Goal: Check status: Check status

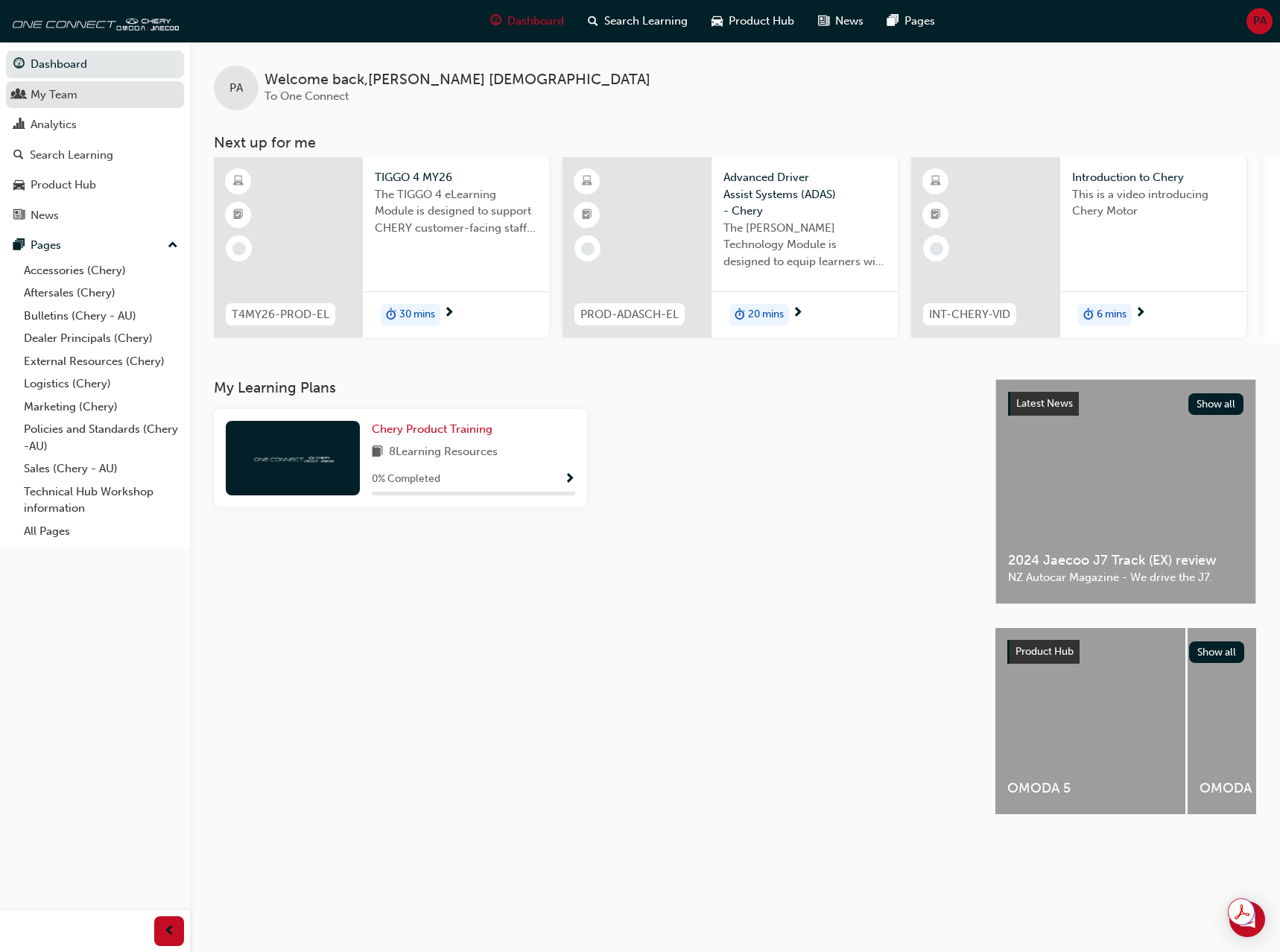
click at [65, 101] on div "My Team" at bounding box center [54, 94] width 47 height 17
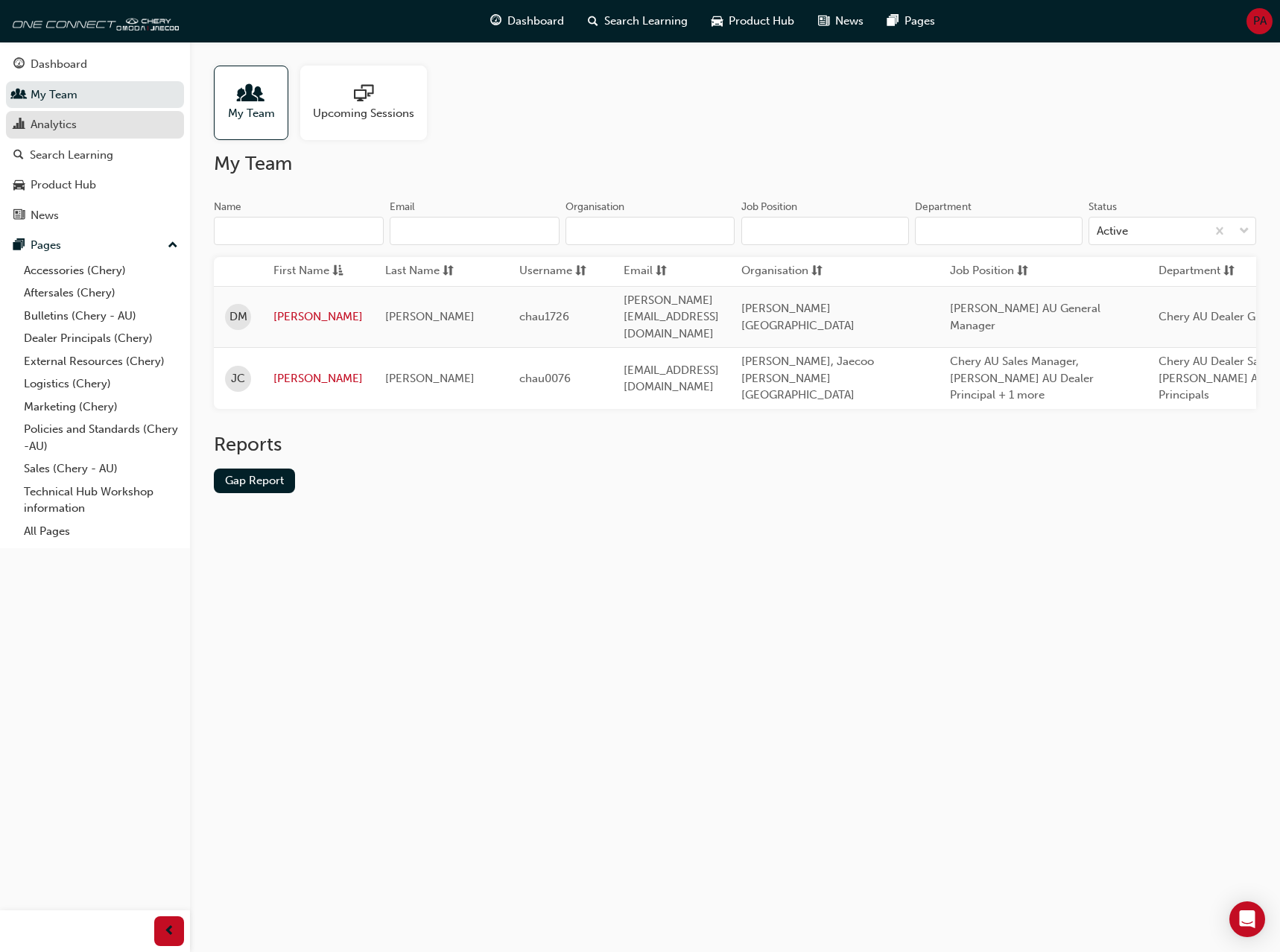
click at [46, 125] on div "Analytics" at bounding box center [54, 125] width 47 height 17
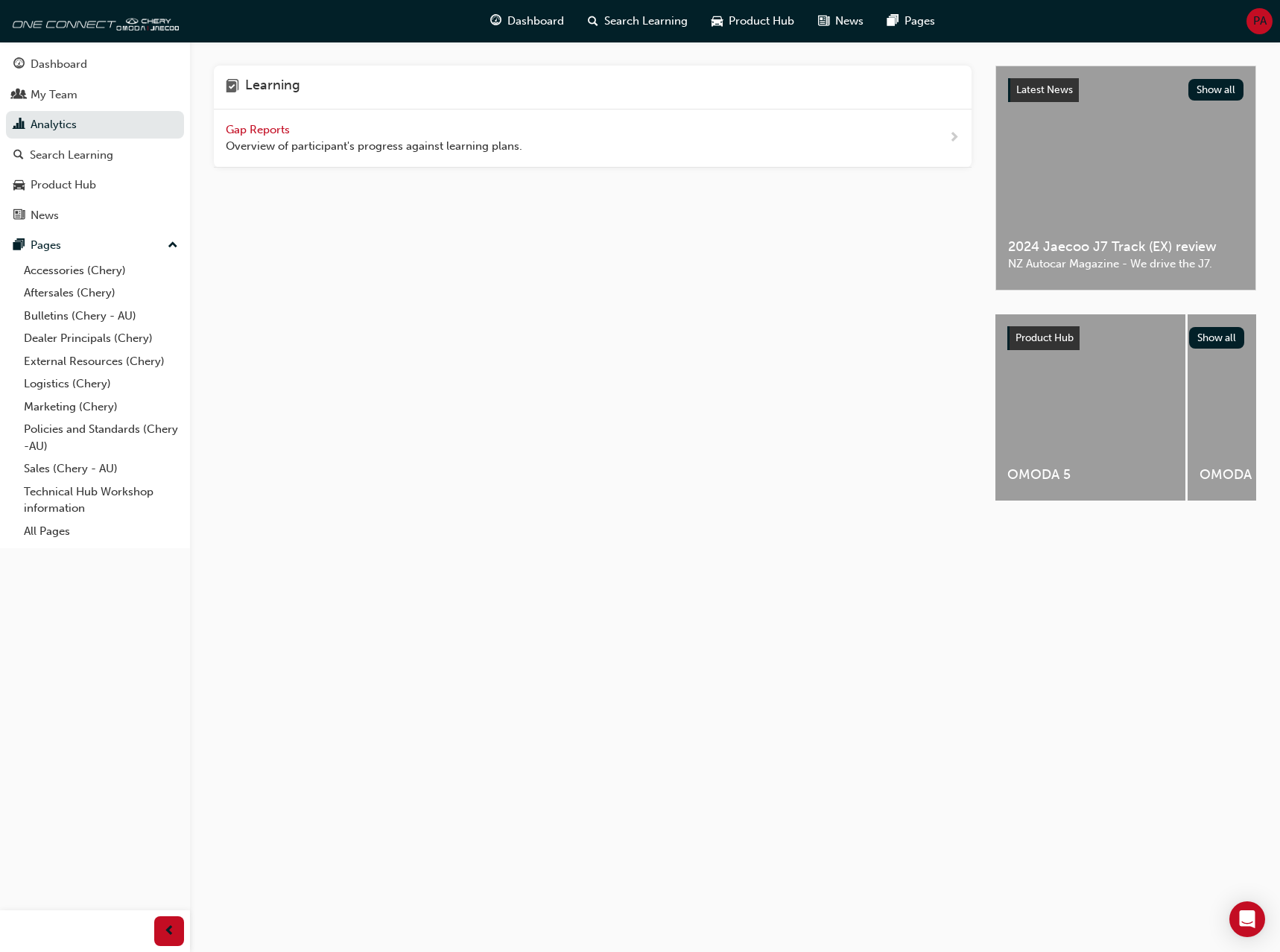
click at [265, 125] on span "Gap Reports" at bounding box center [259, 129] width 67 height 13
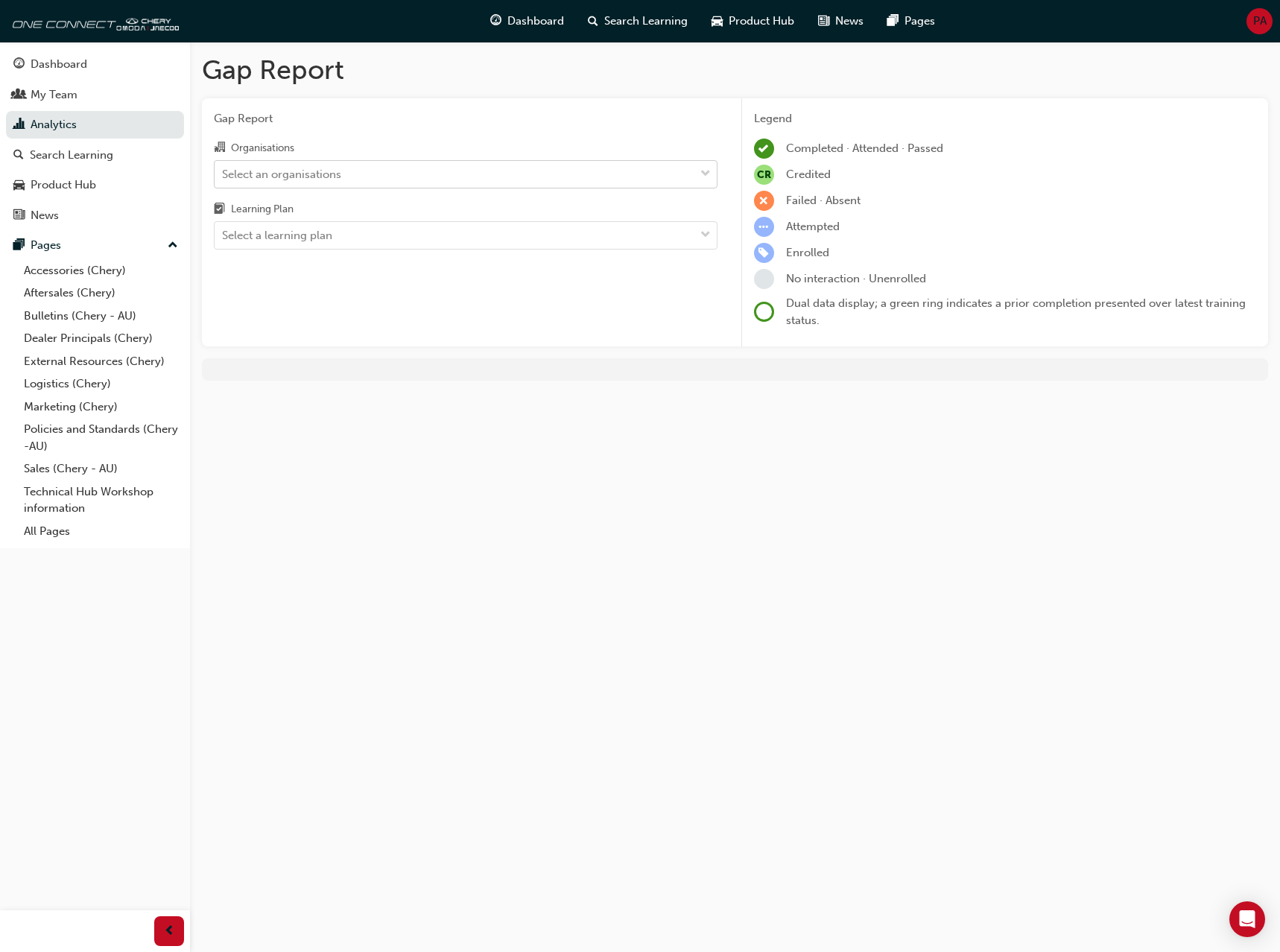
click at [386, 178] on div "Select an organisations" at bounding box center [454, 174] width 480 height 26
click at [223, 178] on input "Organisations Select an organisations" at bounding box center [223, 173] width 2 height 13
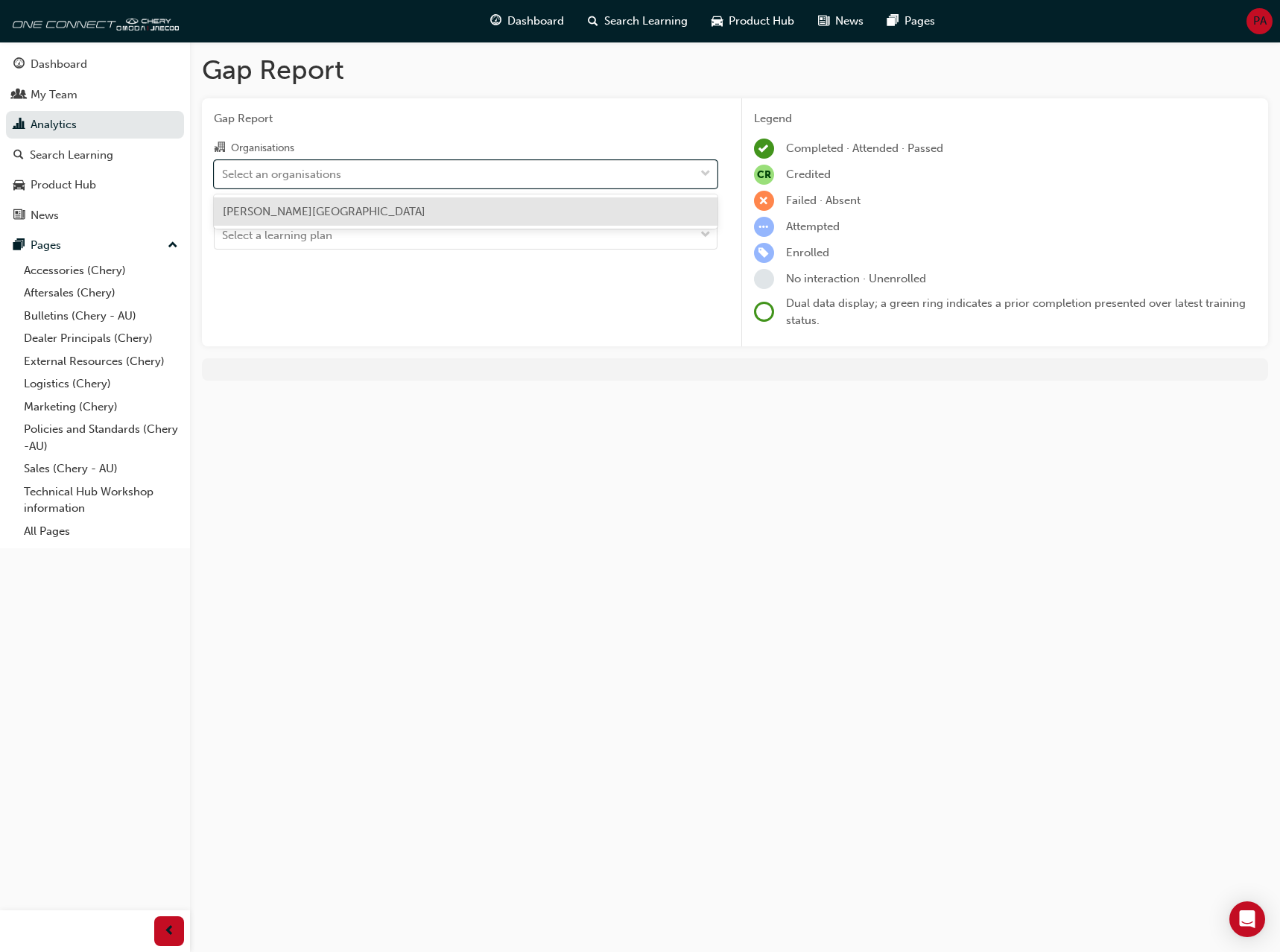
click at [316, 217] on span "[PERSON_NAME][GEOGRAPHIC_DATA]" at bounding box center [324, 212] width 203 height 13
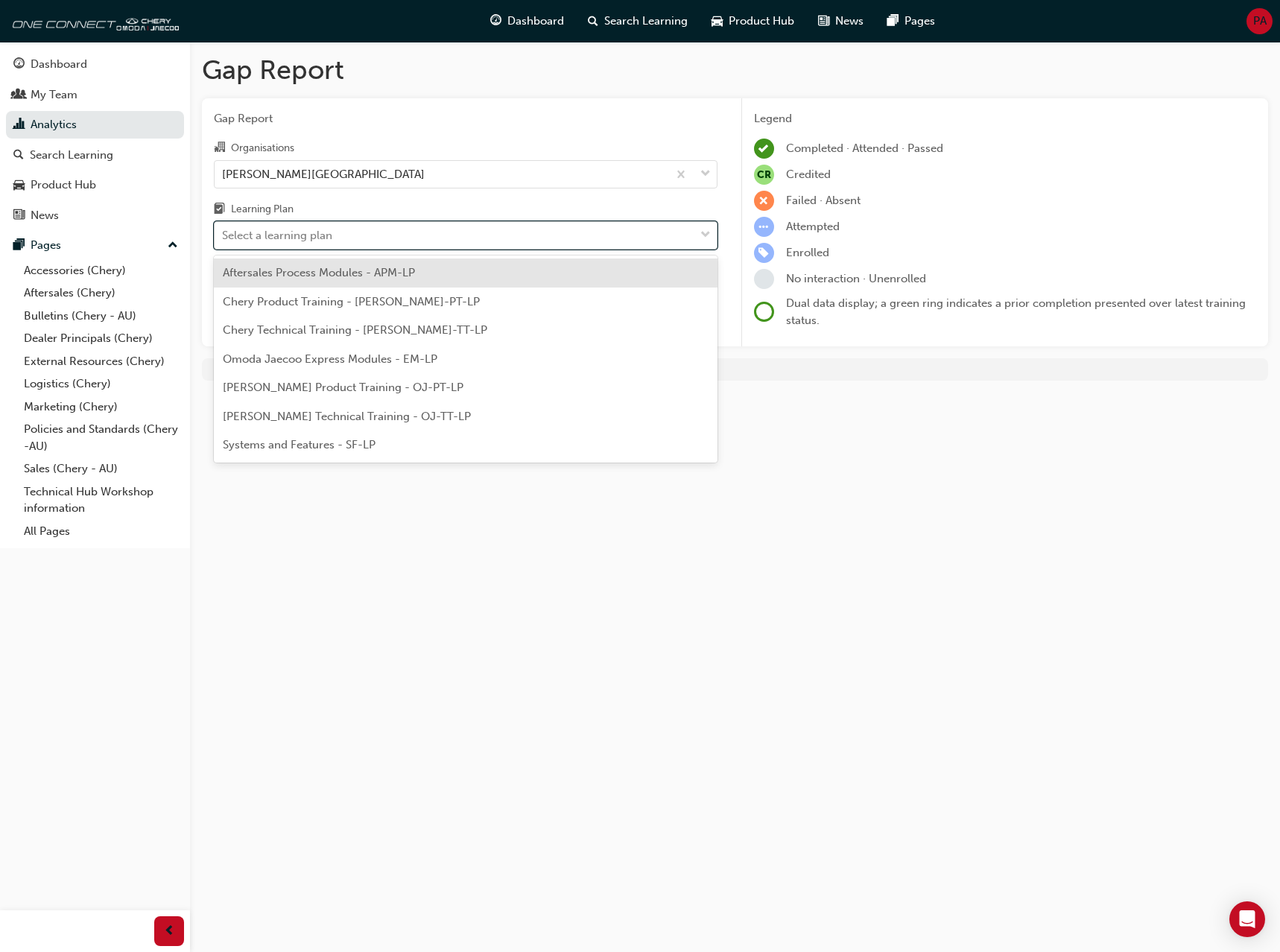
click at [297, 241] on div "Select a learning plan" at bounding box center [277, 235] width 110 height 17
click at [223, 241] on input "Learning Plan option Aftersales Process Modules - APM-LP focused, 1 of 7. 7 res…" at bounding box center [223, 235] width 2 height 13
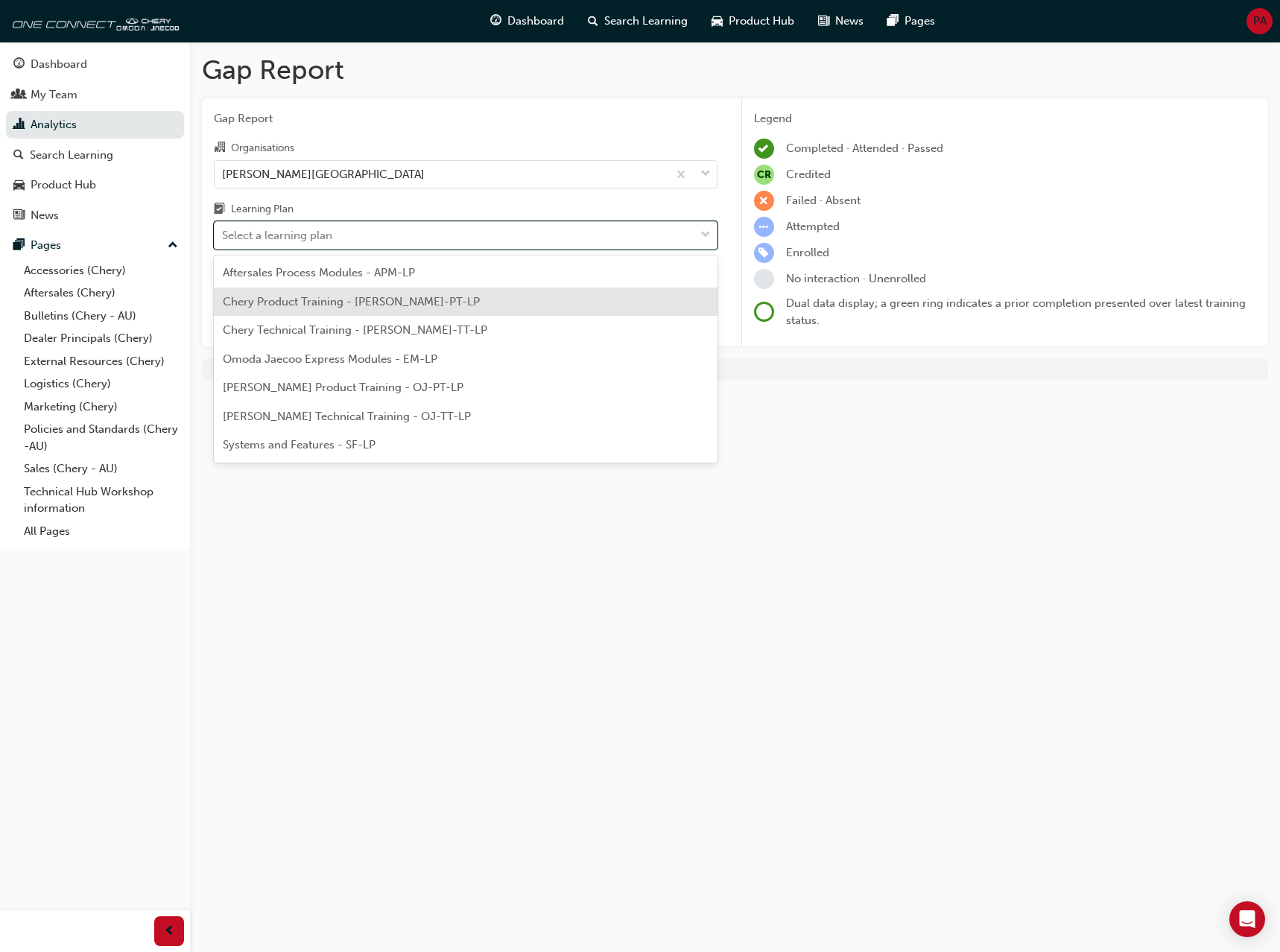
click at [285, 305] on span "Chery Product Training - [PERSON_NAME]-PT-LP" at bounding box center [350, 301] width 257 height 13
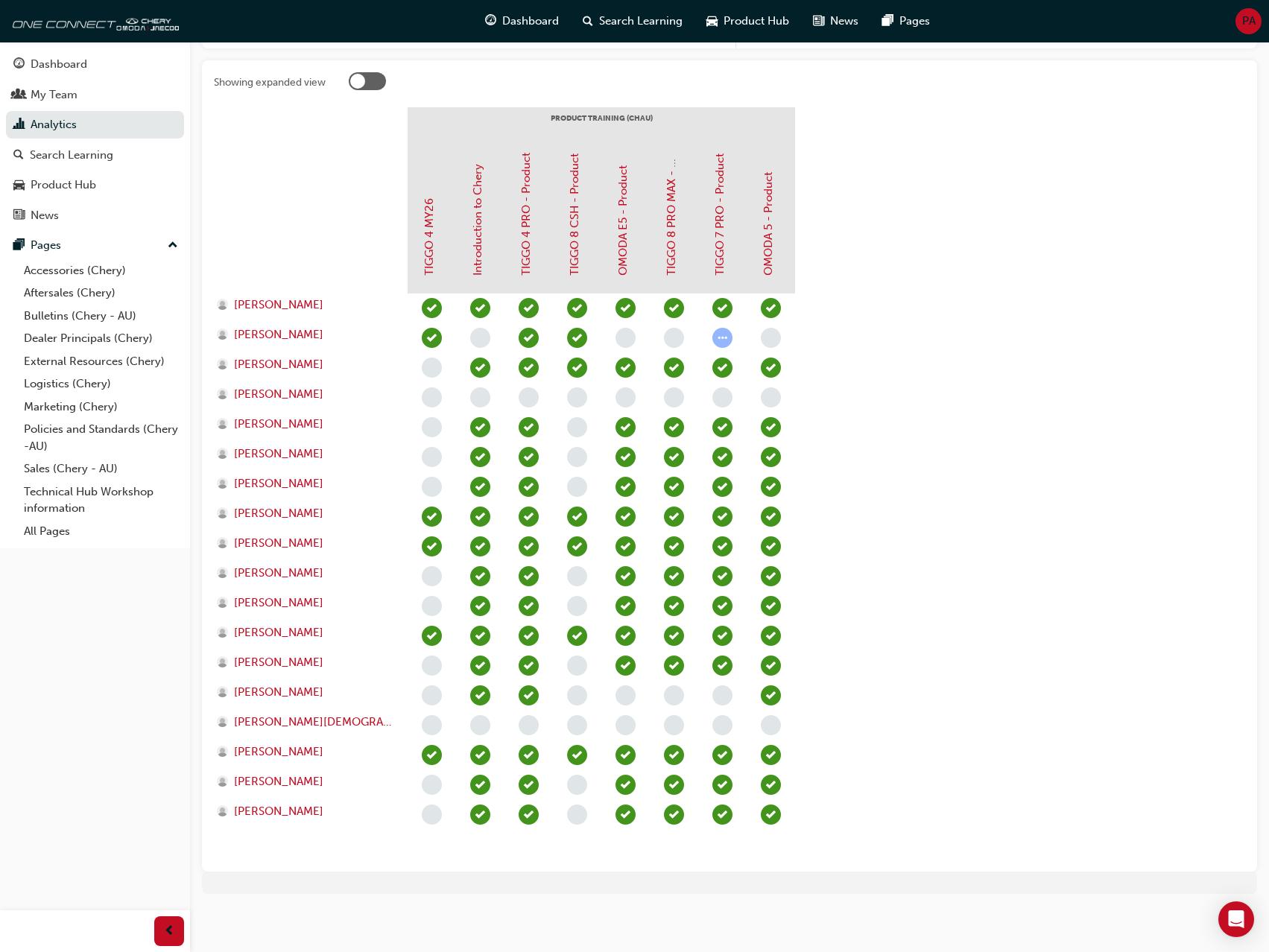
scroll to position [301, 0]
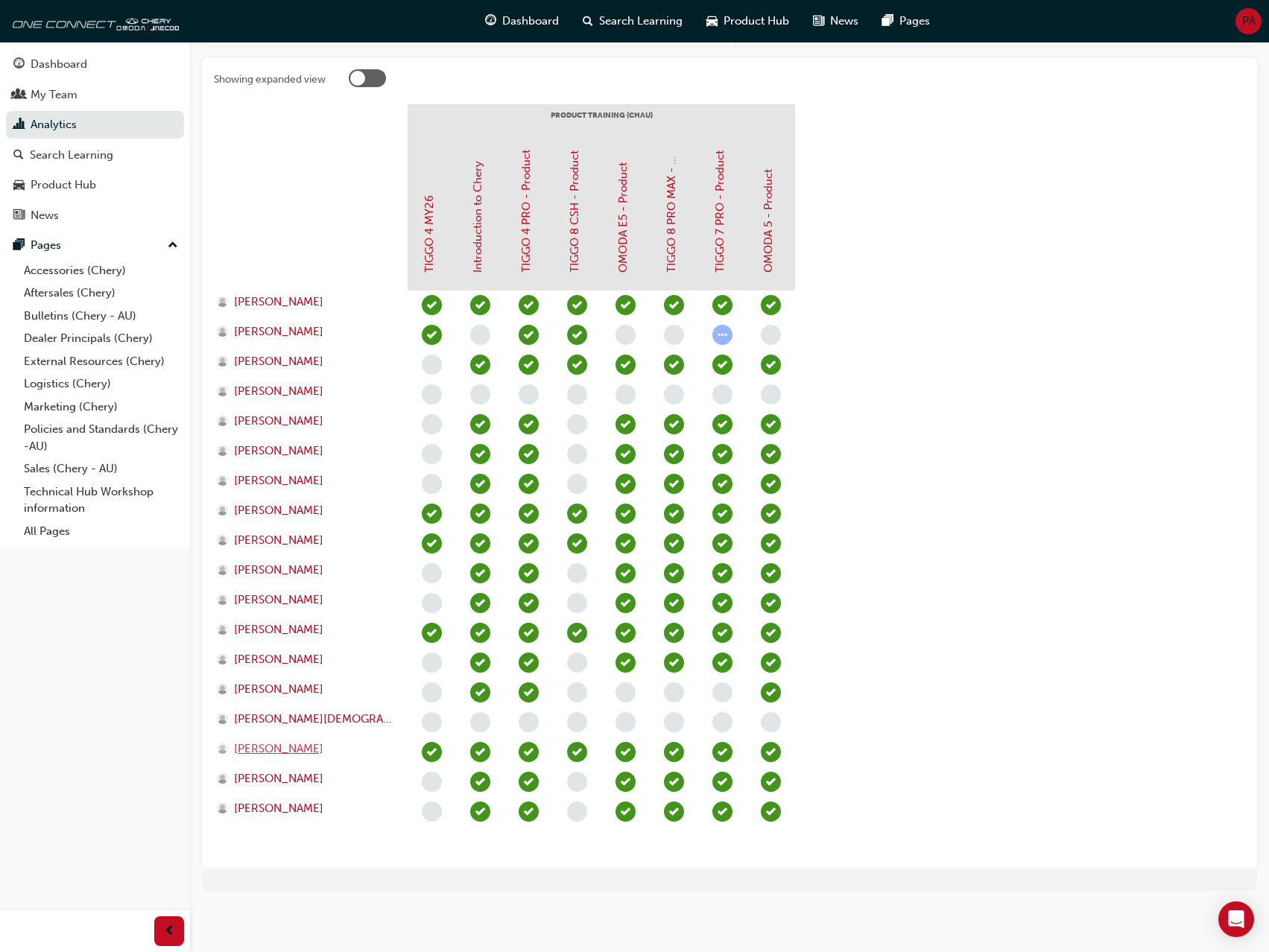
click at [269, 748] on span "[PERSON_NAME]" at bounding box center [279, 749] width 90 height 17
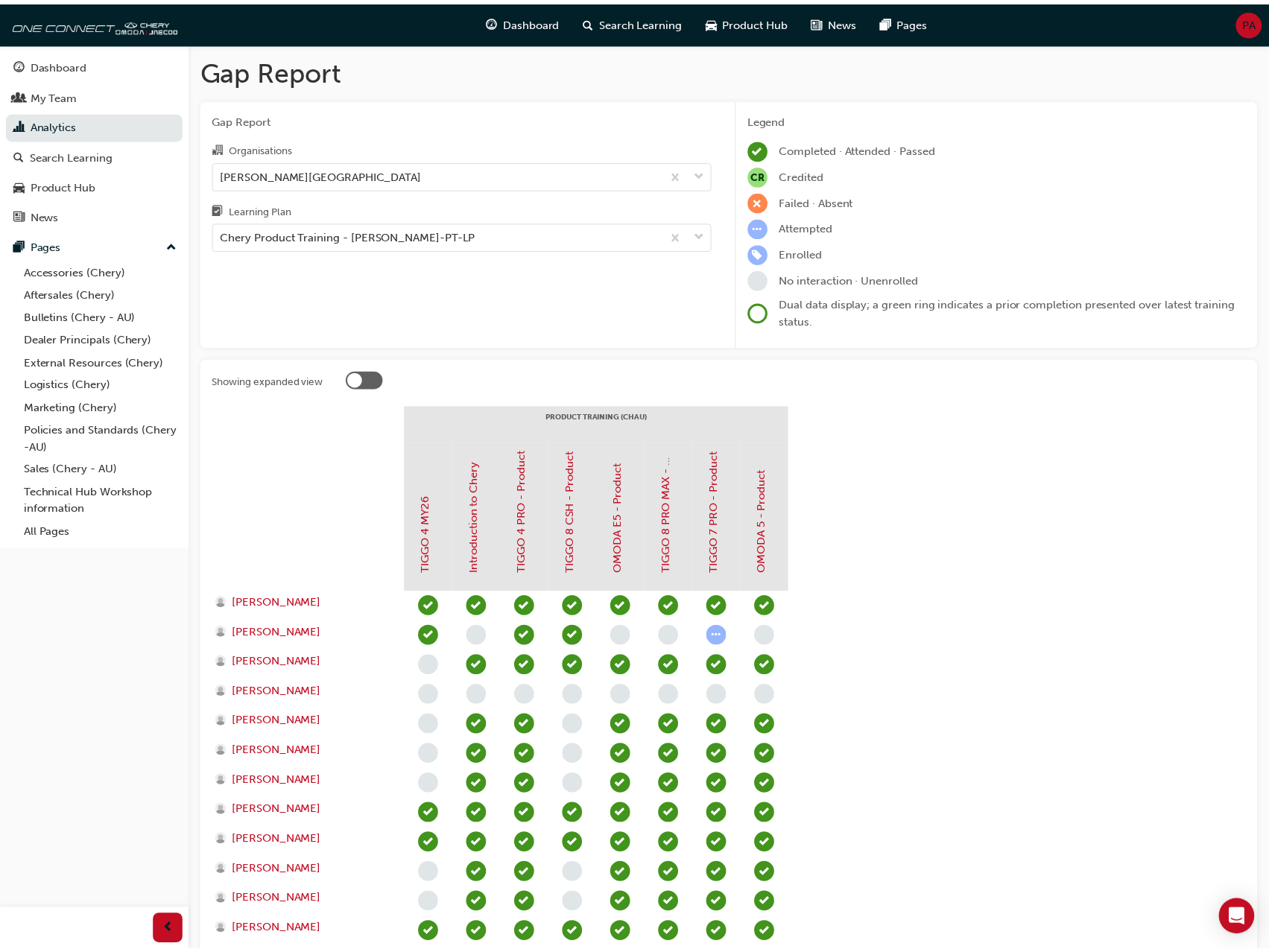
scroll to position [301, 0]
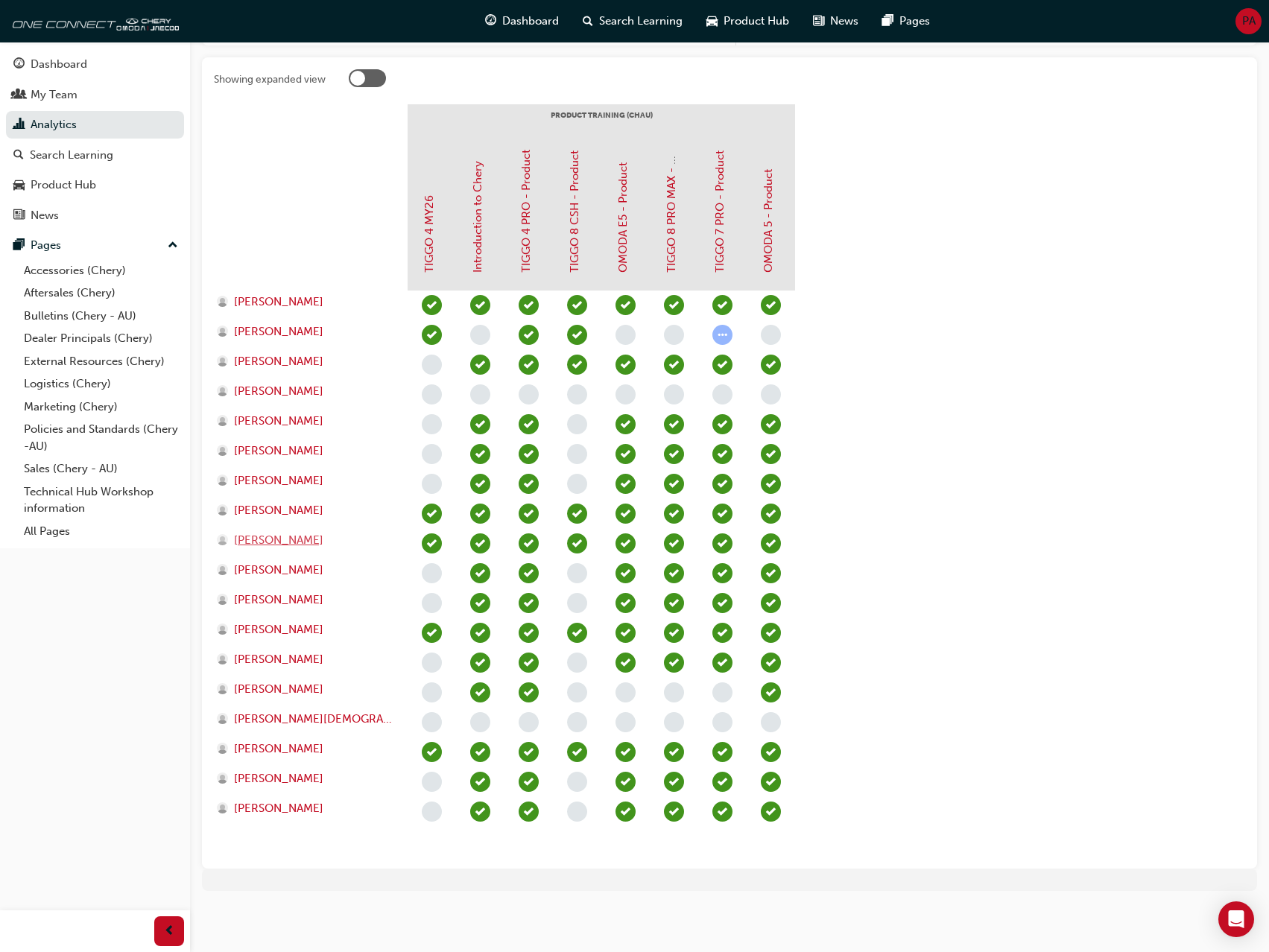
click at [274, 541] on span "[PERSON_NAME]" at bounding box center [279, 540] width 90 height 17
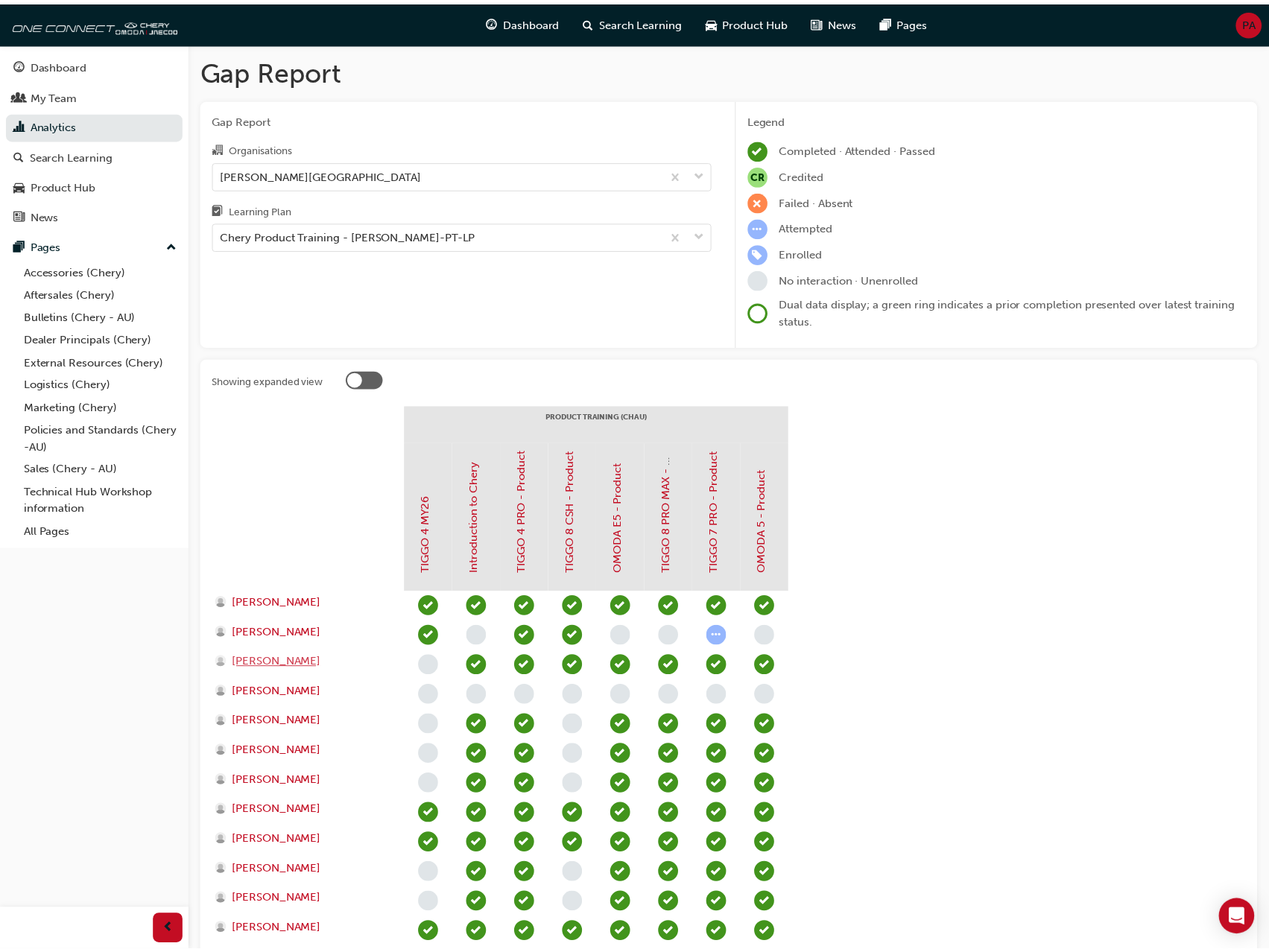
scroll to position [301, 0]
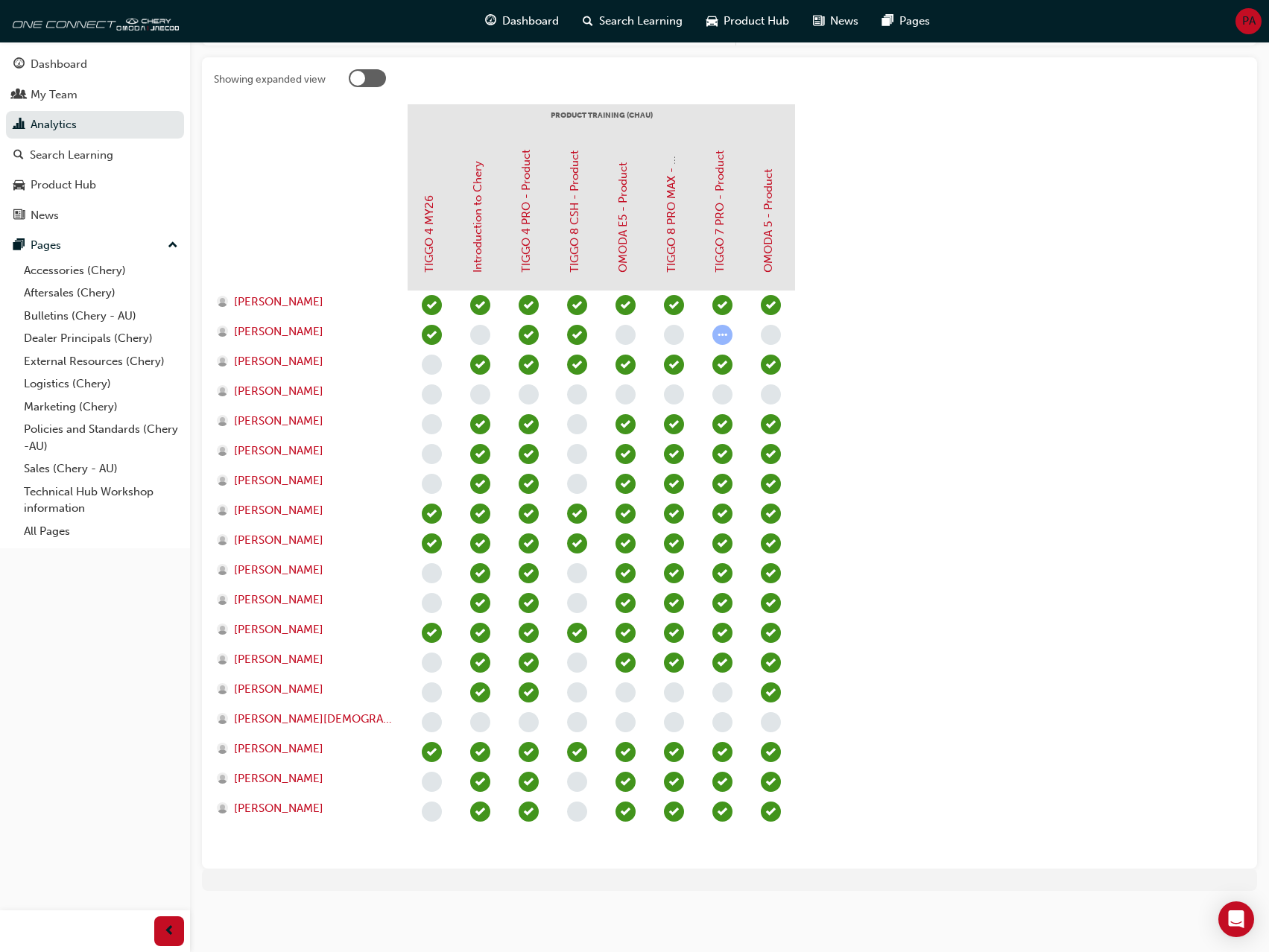
click at [373, 72] on div at bounding box center [368, 78] width 38 height 18
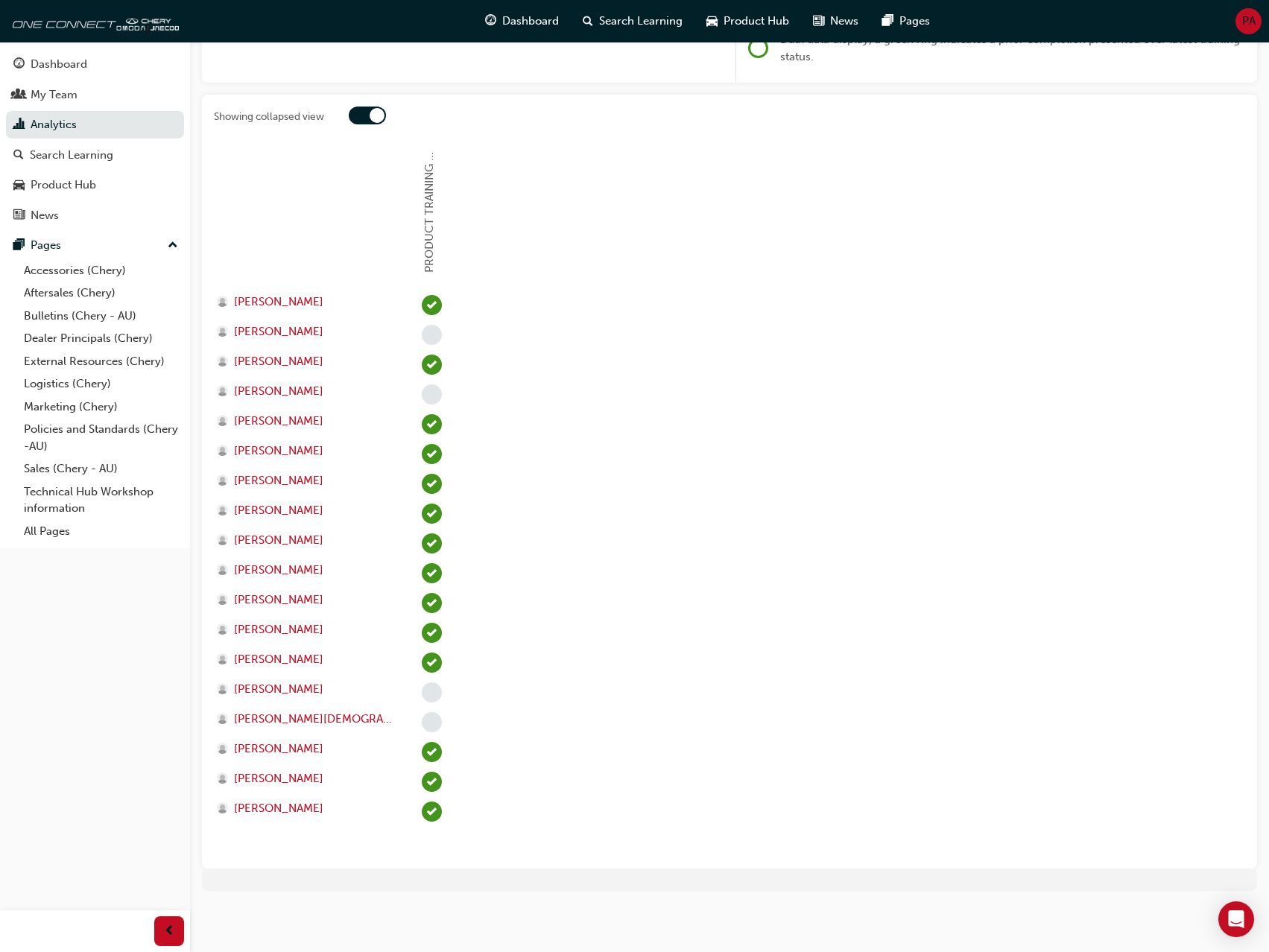
click at [357, 126] on div at bounding box center [797, 118] width 897 height 23
click at [364, 117] on div at bounding box center [368, 116] width 38 height 18
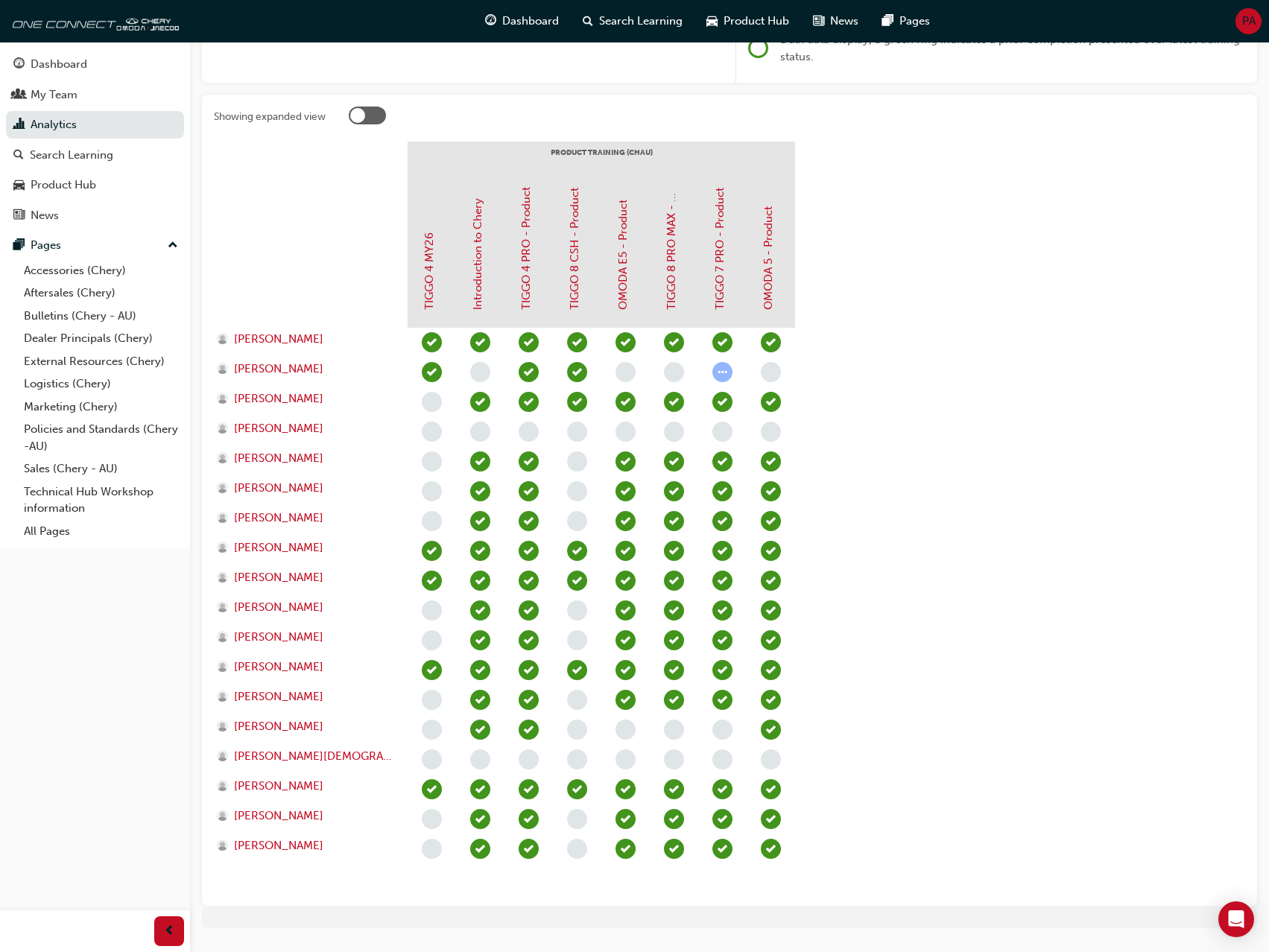
scroll to position [0, 0]
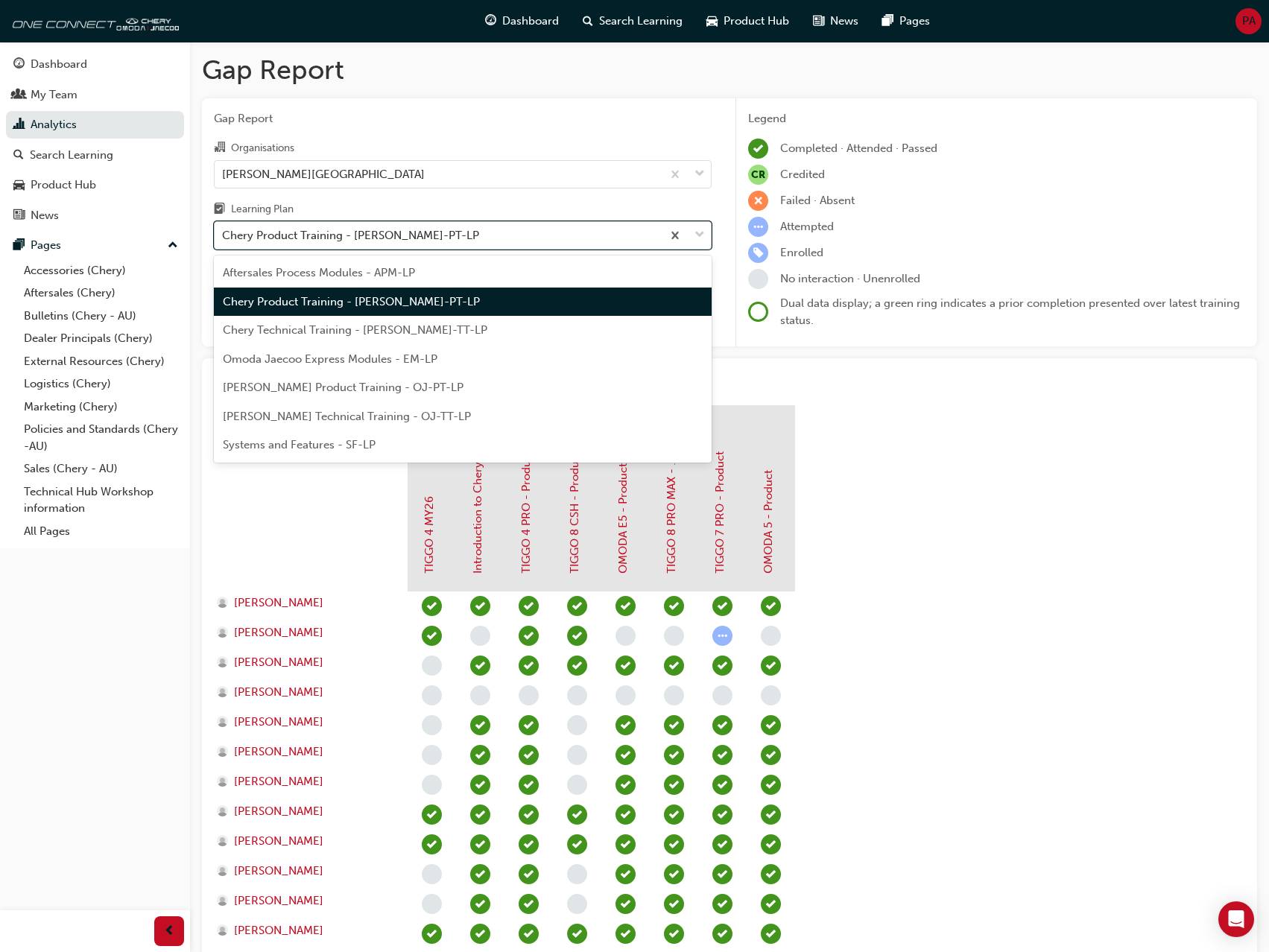
click at [386, 243] on div "Chery Product Training - [PERSON_NAME]-PT-LP" at bounding box center [351, 235] width 257 height 17
click at [223, 241] on input "Learning Plan option Chery Product Training - [PERSON_NAME]-PT-LP focused, 2 of…" at bounding box center [223, 235] width 2 height 13
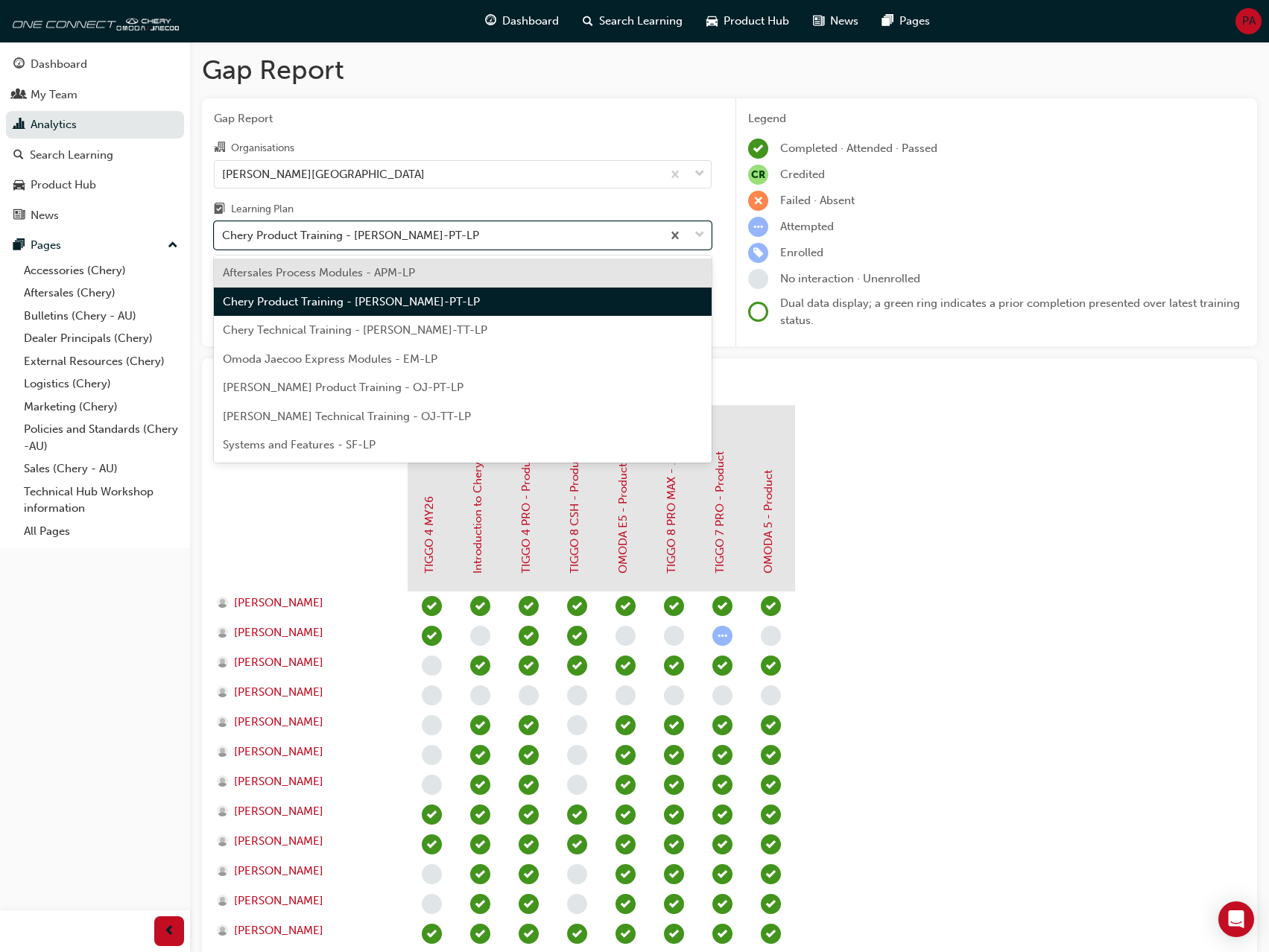
click at [333, 329] on span "Chery Technical Training - [PERSON_NAME]-TT-LP" at bounding box center [354, 330] width 265 height 13
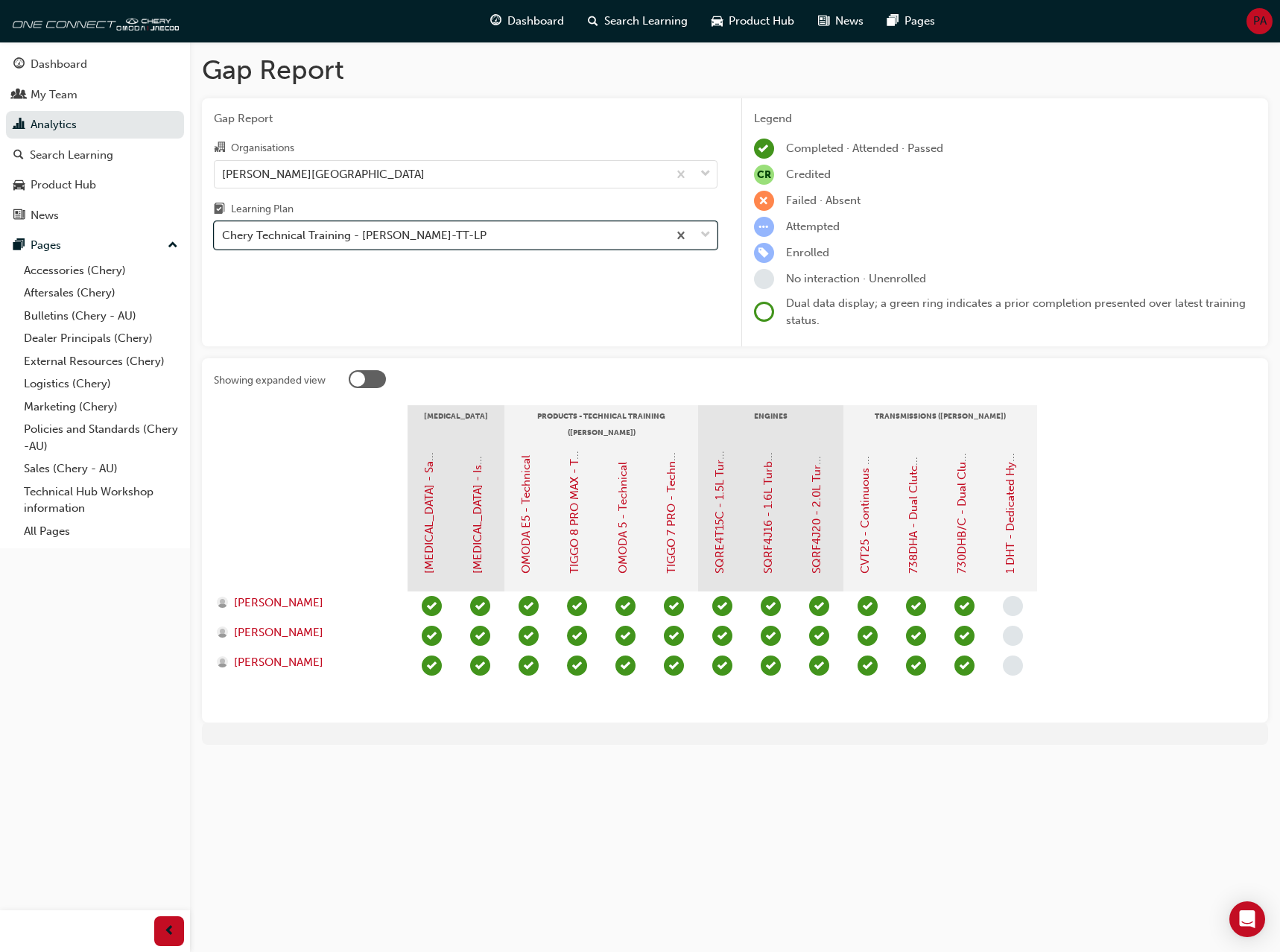
click at [354, 245] on div "Chery Technical Training - [PERSON_NAME]-TT-LP" at bounding box center [440, 235] width 453 height 26
click at [223, 241] on input "Learning Plan option Chery Technical Training - [PERSON_NAME]-TT-LP, selected. …" at bounding box center [223, 235] width 2 height 13
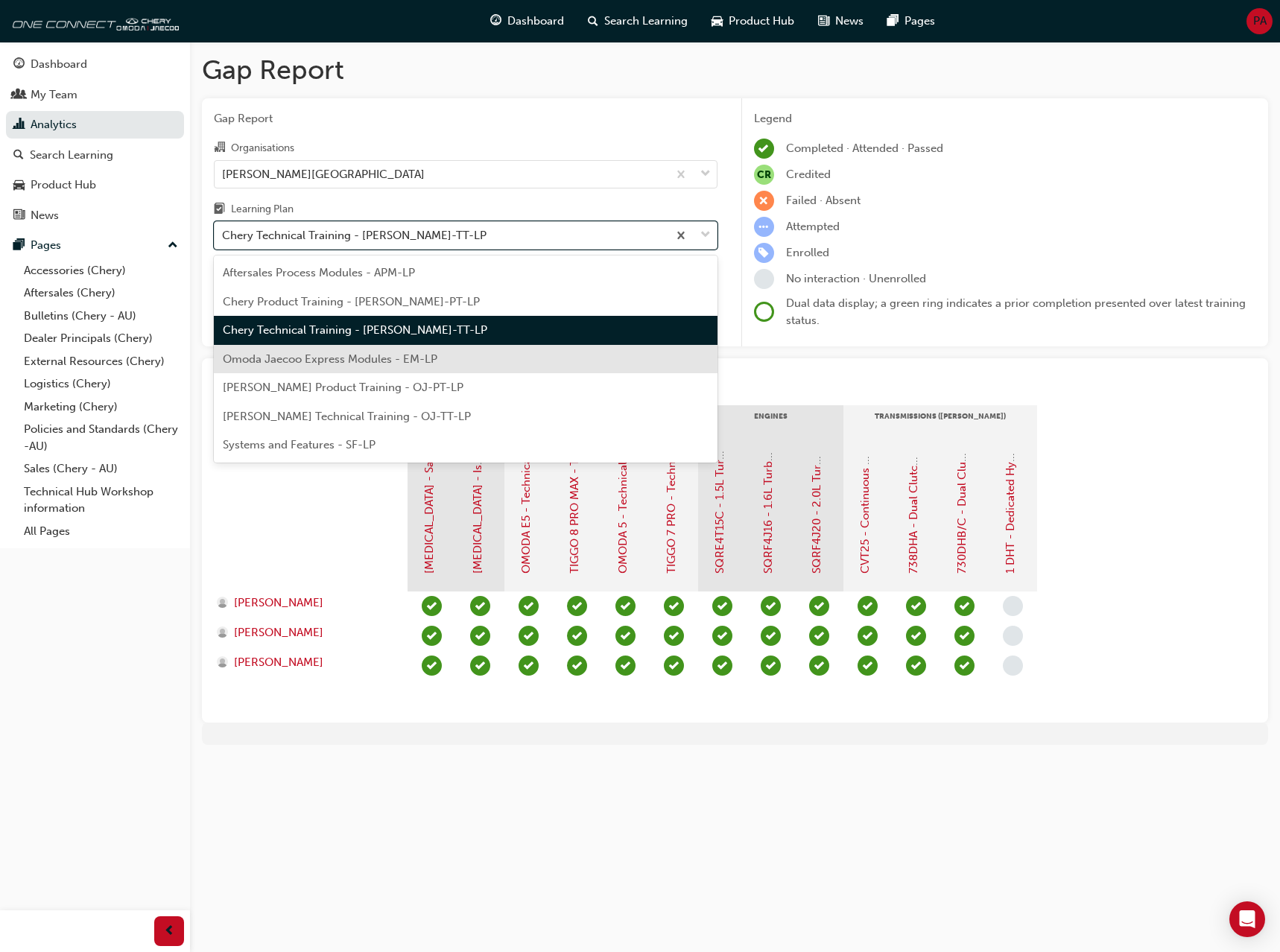
click at [294, 359] on span "Omoda Jaecoo Express Modules - EM-LP" at bounding box center [329, 359] width 214 height 13
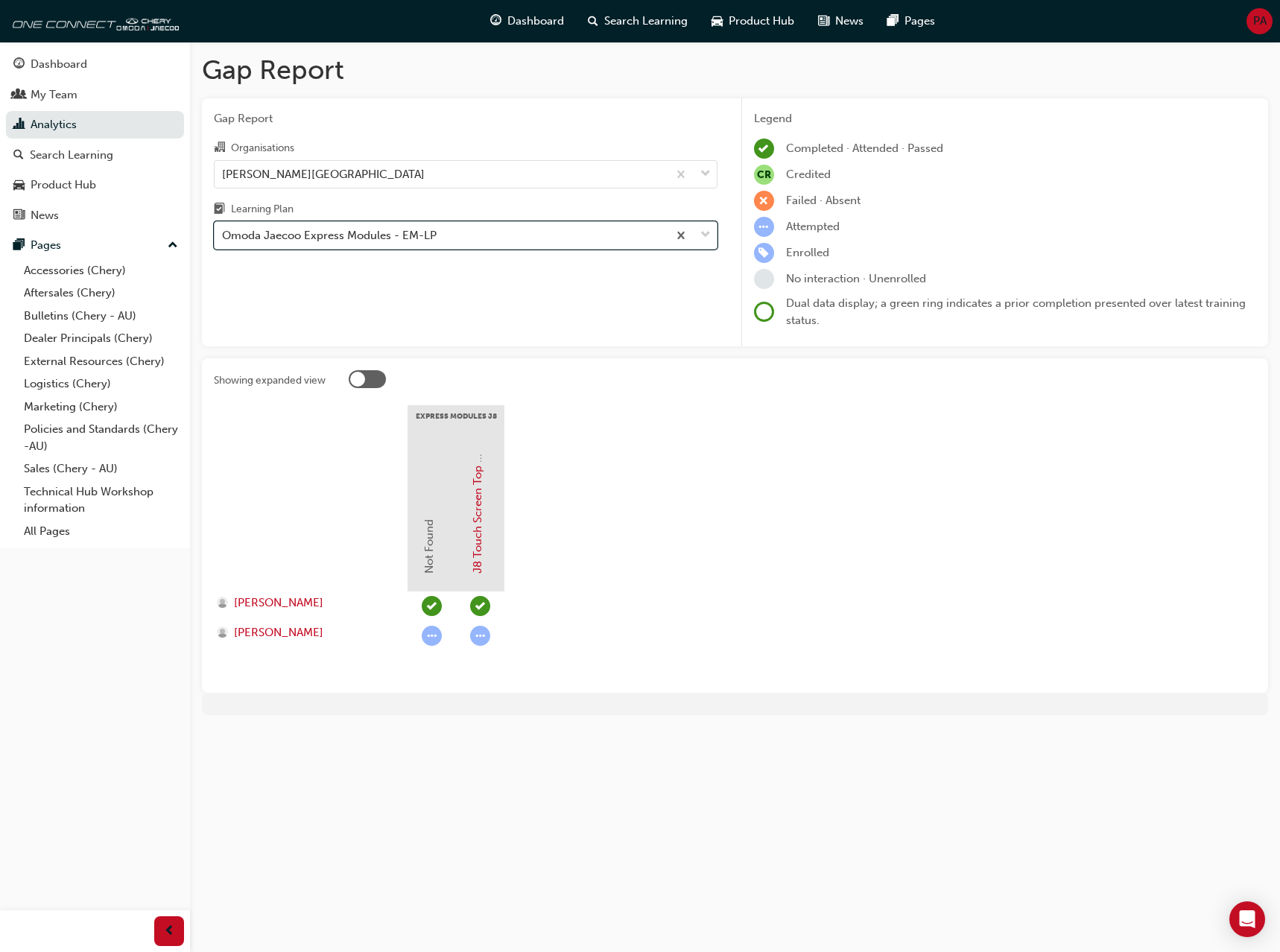
click at [331, 239] on div "Omoda Jaecoo Express Modules - EM-LP" at bounding box center [329, 235] width 214 height 17
click at [223, 239] on input "Learning Plan option Omoda Jaecoo Express Modules - EM-LP, selected. 0 results …" at bounding box center [223, 235] width 2 height 13
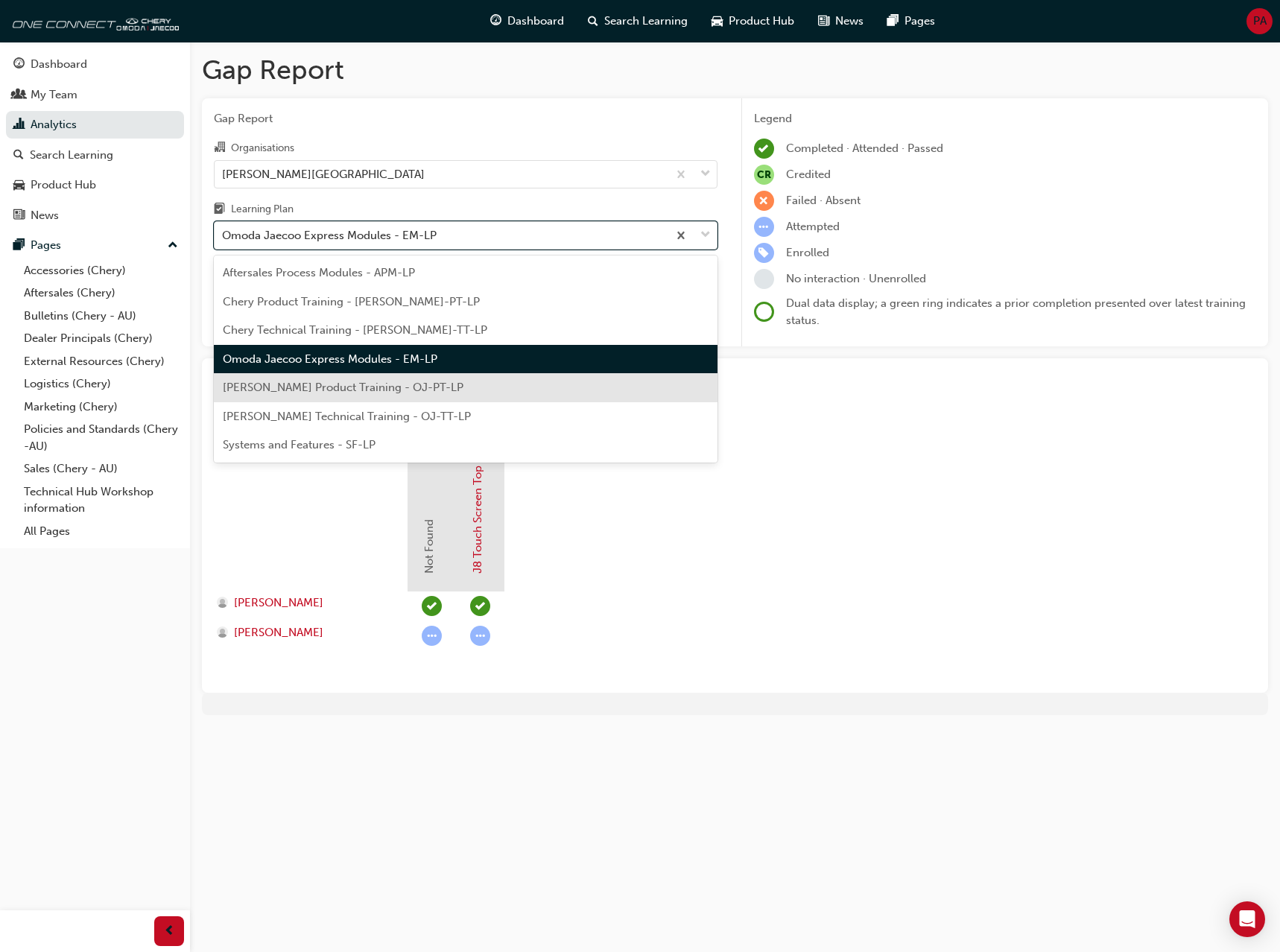
click at [306, 381] on span "[PERSON_NAME] Product Training - OJ-PT-LP" at bounding box center [342, 387] width 240 height 13
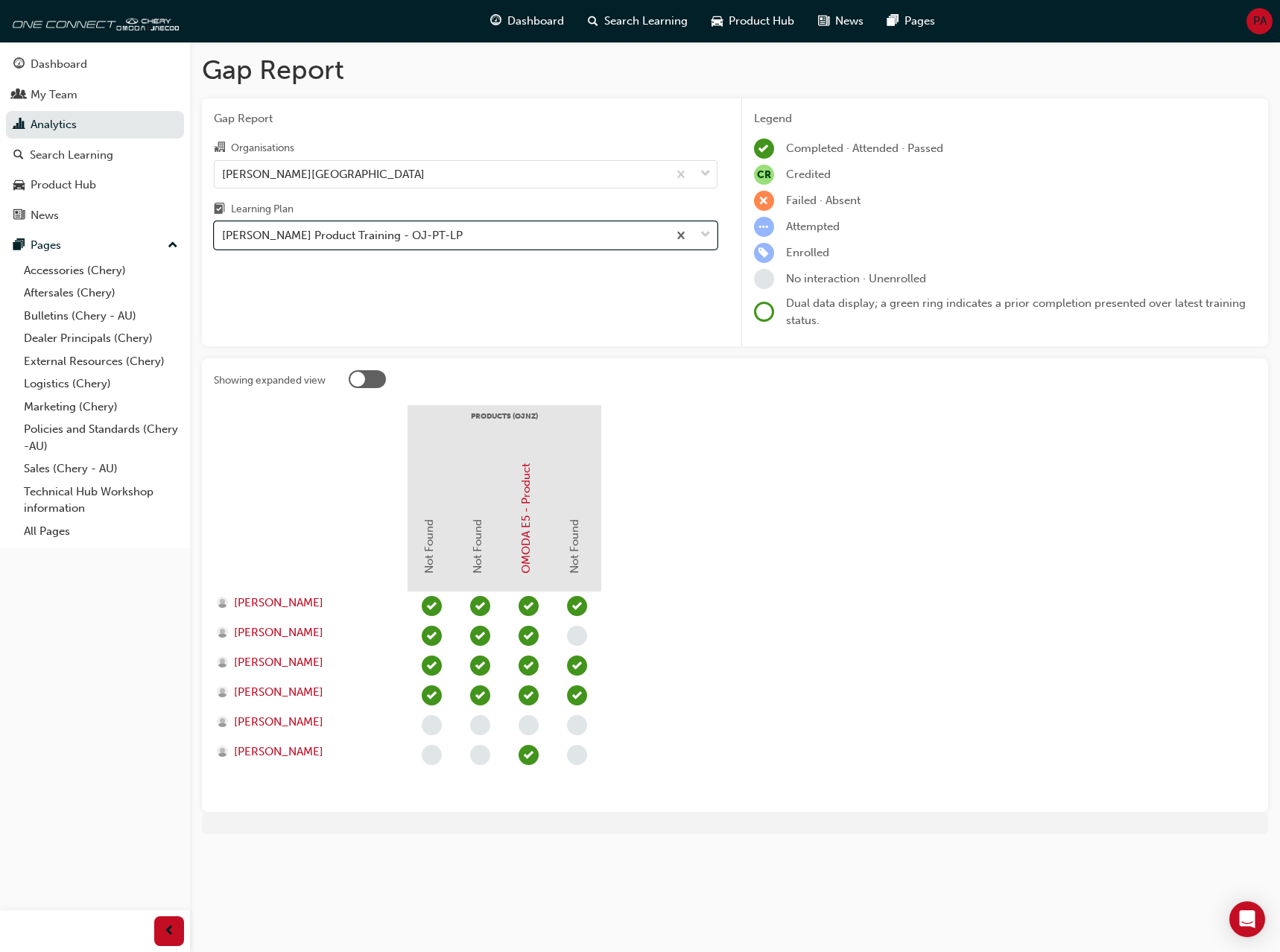
click at [322, 236] on div "[PERSON_NAME] Product Training - OJ-PT-LP" at bounding box center [342, 235] width 240 height 17
click at [223, 236] on input "Learning Plan option [PERSON_NAME] Product Training - OJ-PT-LP, selected. 0 res…" at bounding box center [223, 235] width 2 height 13
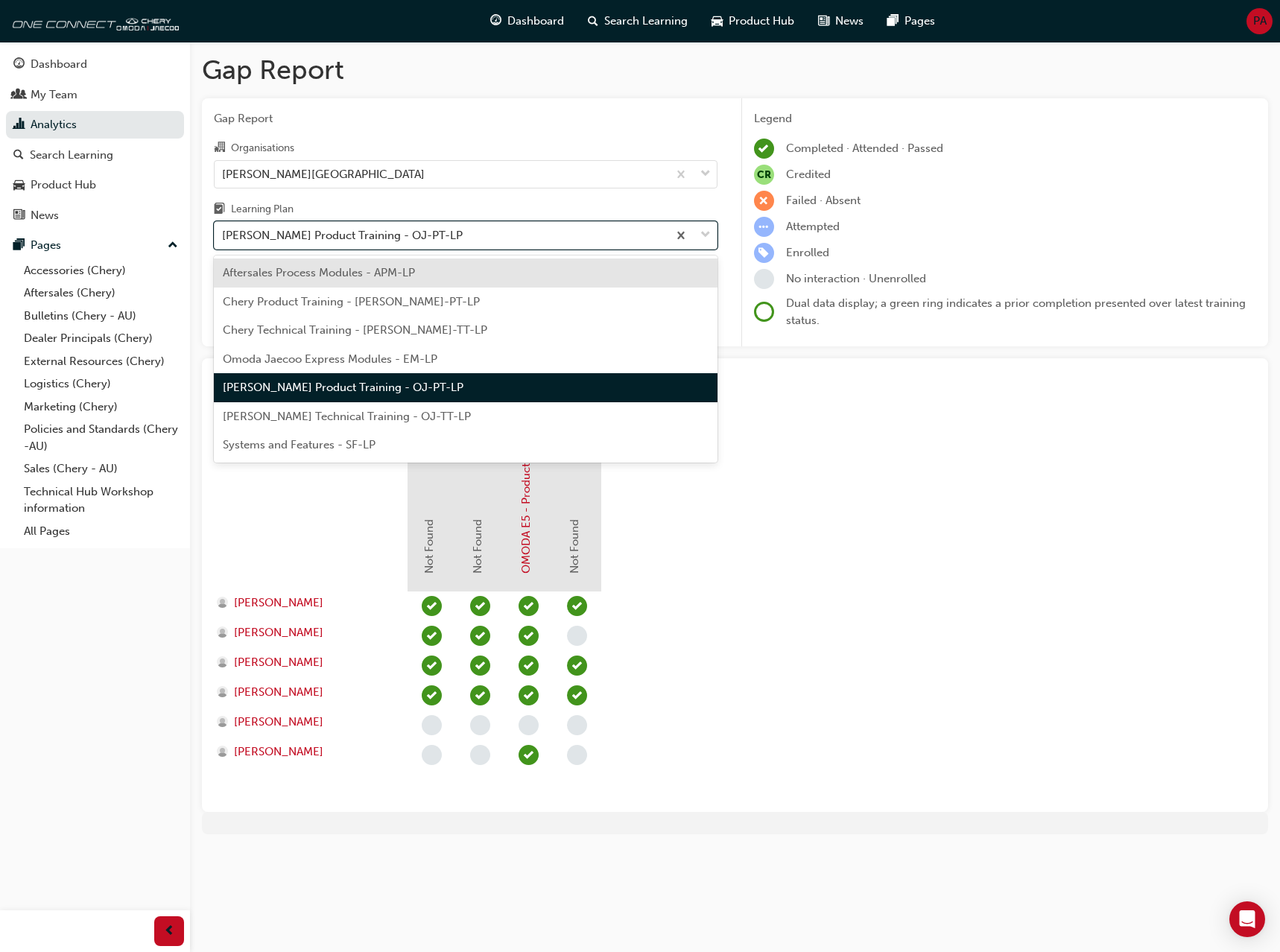
click at [286, 416] on span "[PERSON_NAME] Technical Training - OJ-TT-LP" at bounding box center [346, 416] width 248 height 13
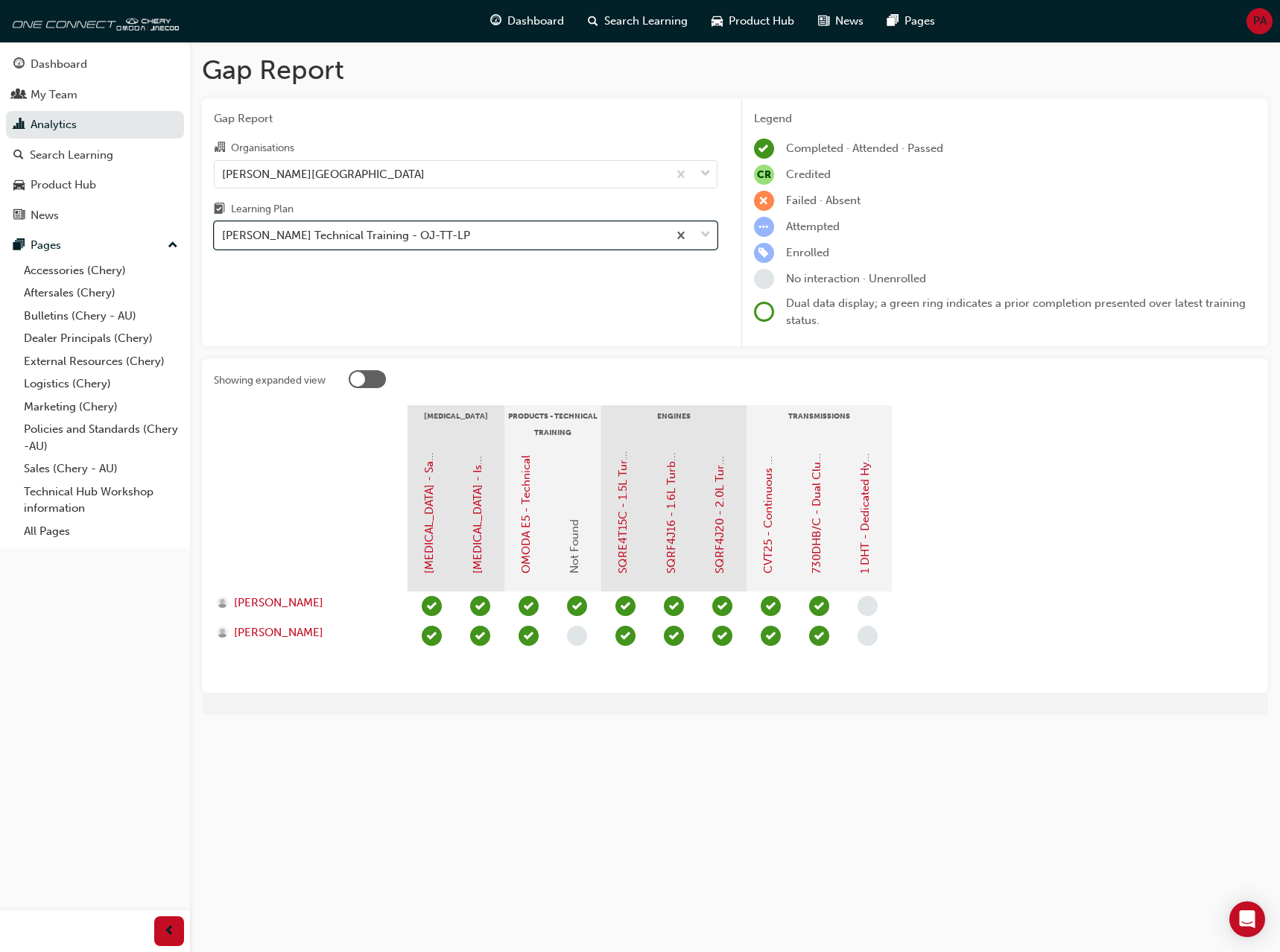
click at [324, 238] on div "[PERSON_NAME] Technical Training - OJ-TT-LP" at bounding box center [346, 235] width 248 height 17
click at [223, 238] on input "Learning Plan option Omoda Jaecoo Technical Training - OJ-TT-LP, selected. 0 re…" at bounding box center [223, 235] width 2 height 13
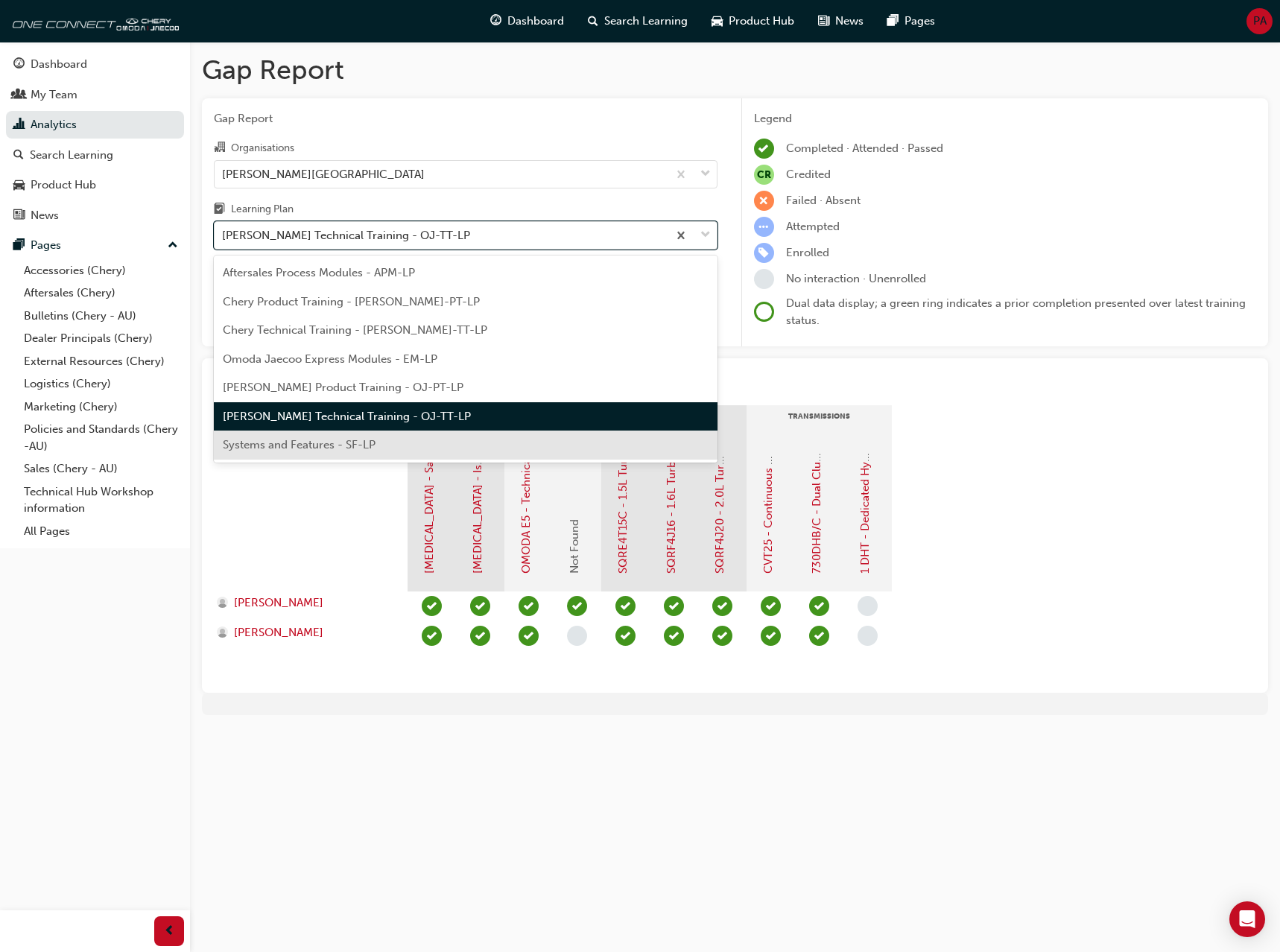
click at [286, 447] on span "Systems and Features - SF-LP" at bounding box center [298, 445] width 152 height 13
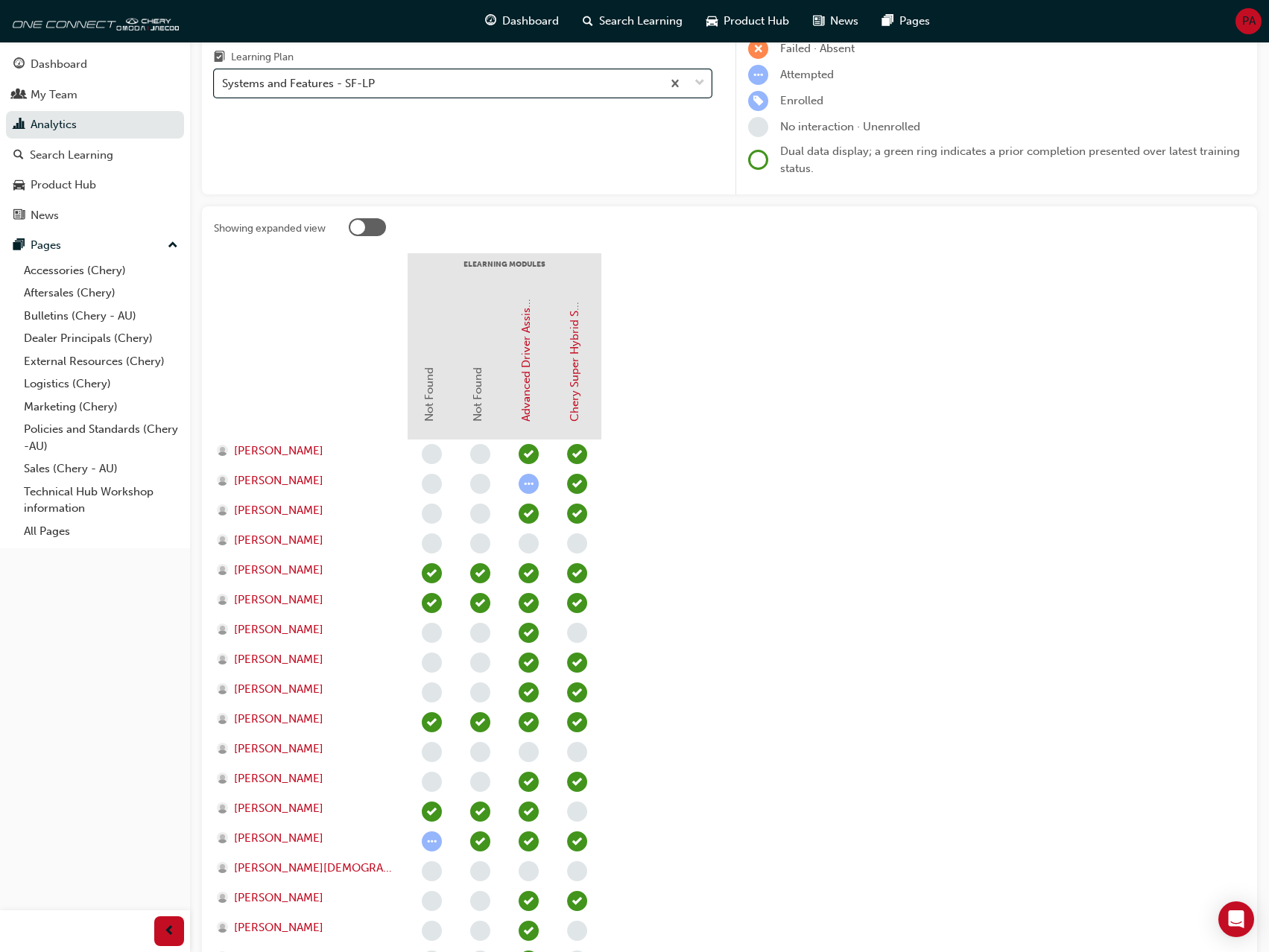
scroll to position [301, 0]
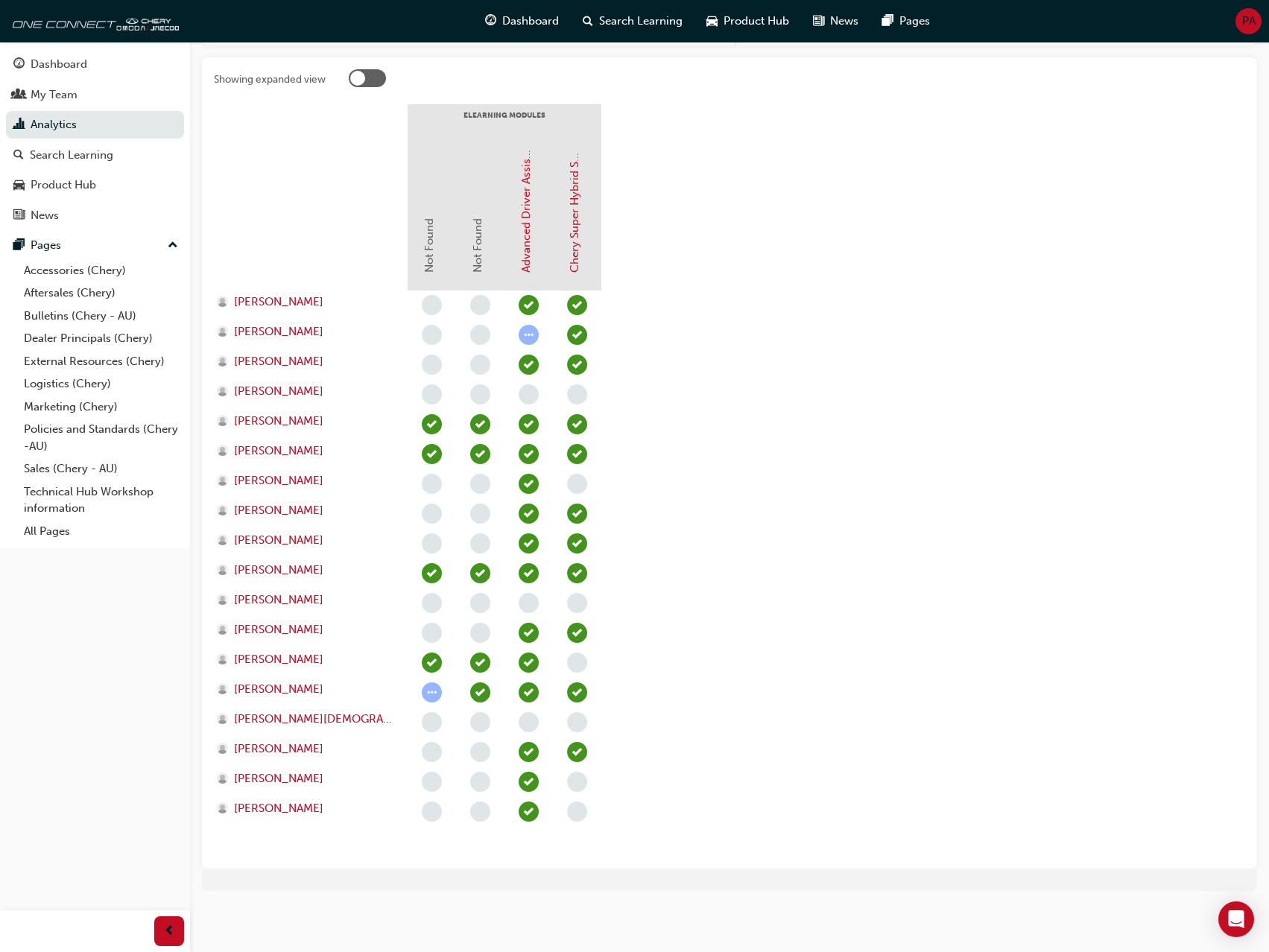
drag, startPoint x: 448, startPoint y: 502, endPoint x: 602, endPoint y: 496, distance: 154.1
click at [602, 496] on div at bounding box center [529, 574] width 242 height 567
click at [659, 535] on section "eLearning Modules Not Found Not Found Advanced Driver Assist Systems (ADAS) - […" at bounding box center [730, 480] width 1031 height 752
